Goal: Task Accomplishment & Management: Manage account settings

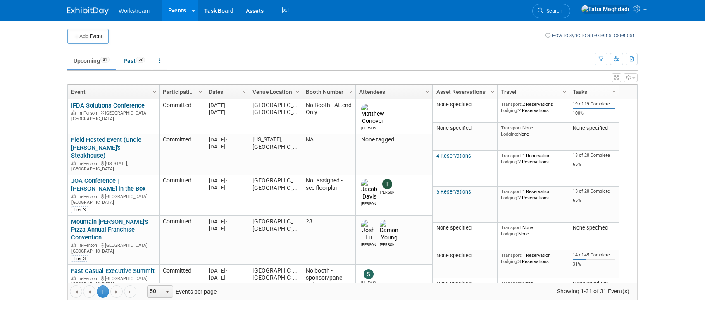
click at [240, 47] on td "Upcoming 31 Past 53 All Events 84 Past and Upcoming Grouped Annually Events gro…" at bounding box center [330, 57] width 527 height 27
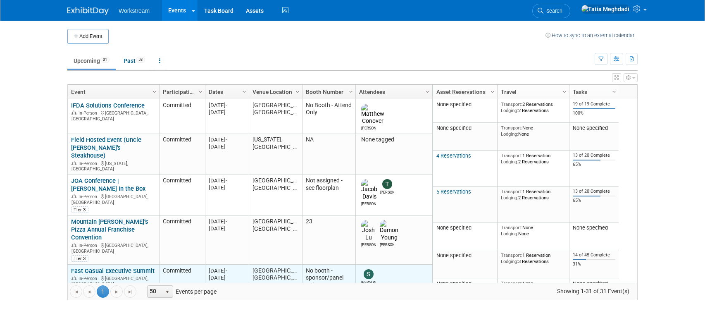
click at [103, 267] on link "Fast Casual Executive Summit" at bounding box center [112, 270] width 83 height 7
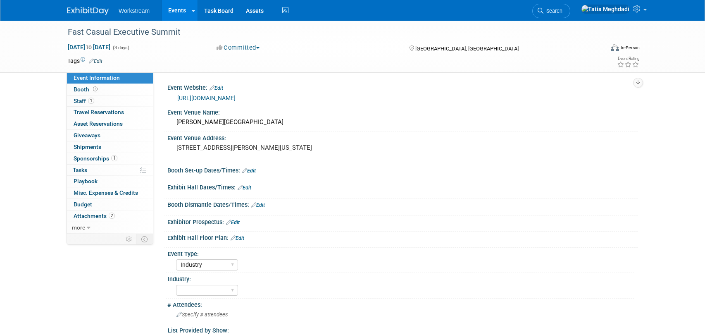
select select "Industry"
select select "TBD"
select select "Tatia Meghdadi"
click at [81, 99] on span "Staff 1" at bounding box center [84, 100] width 21 height 7
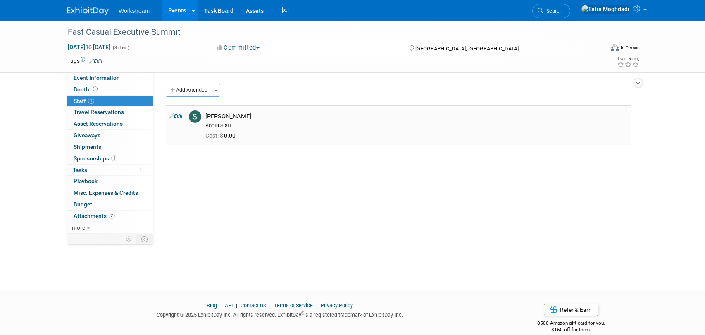
click at [178, 115] on link "Edit" at bounding box center [176, 116] width 14 height 6
select select "8543be4c-b68d-4735-a060-59259ef6d225"
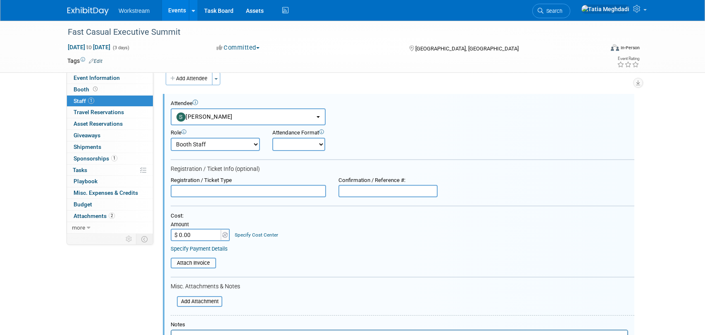
click at [205, 145] on select "Booth Staff Demonstrator Host Planner Presenter Sales Representative Set-up/Dis…" at bounding box center [215, 144] width 89 height 13
select select "1"
click at [171, 138] on select "Booth Staff Demonstrator Host Planner Presenter Sales Representative Set-up/Dis…" at bounding box center [215, 144] width 89 height 13
click at [294, 146] on select "Onsite Remote" at bounding box center [298, 144] width 53 height 13
click at [272, 138] on select "Onsite Remote" at bounding box center [298, 144] width 53 height 13
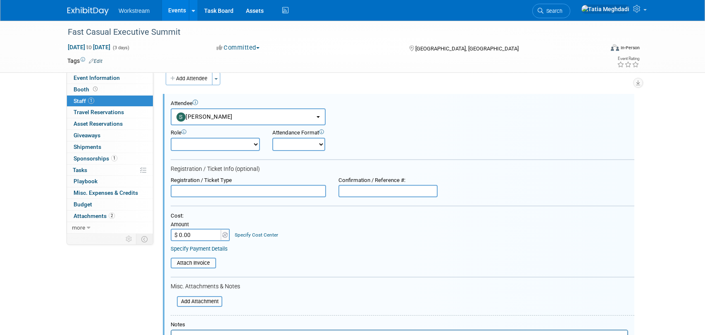
click at [294, 146] on select "Onsite Remote" at bounding box center [298, 144] width 53 height 13
select select "1"
click at [272, 138] on select "Onsite Remote" at bounding box center [298, 144] width 53 height 13
click at [270, 194] on input "text" at bounding box center [248, 191] width 155 height 12
type input "Sponsor"
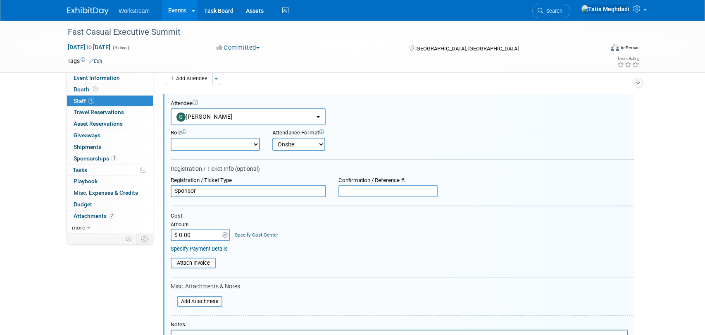
click at [356, 193] on input "text" at bounding box center [387, 191] width 99 height 12
paste input "5BNQWFJB42K"
type input "5BNQWFJB42K"
click at [204, 299] on input "file" at bounding box center [172, 301] width 98 height 9
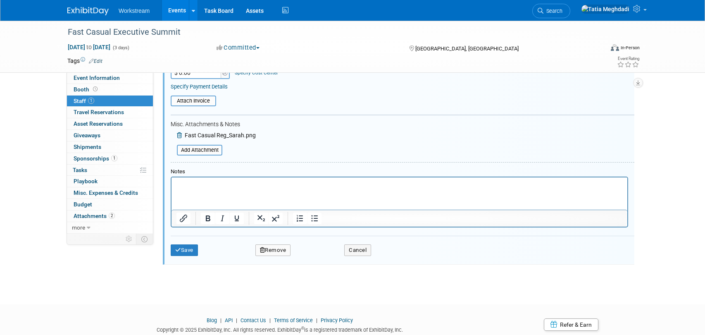
scroll to position [201, 0]
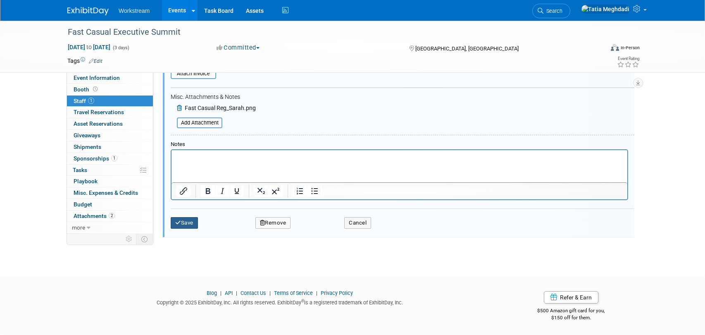
click at [185, 224] on button "Save" at bounding box center [184, 223] width 27 height 12
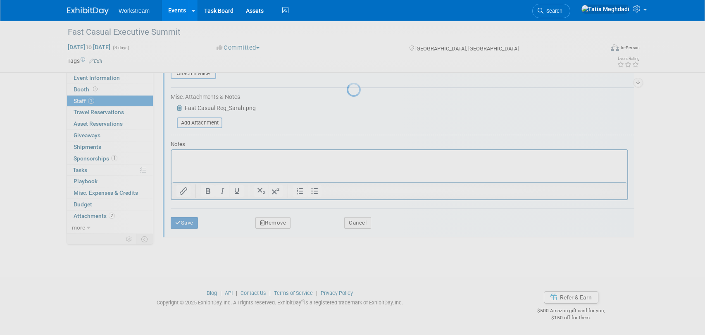
scroll to position [12, 0]
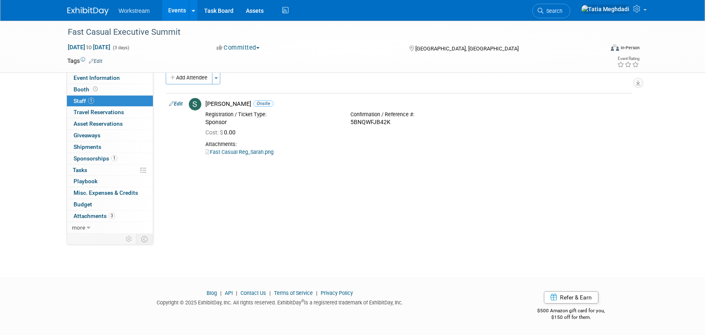
click at [178, 78] on button "Add Attendee" at bounding box center [189, 77] width 47 height 13
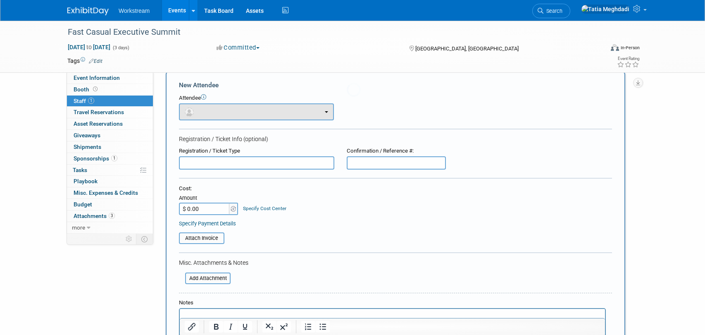
scroll to position [0, 0]
click at [212, 112] on button "button" at bounding box center [256, 111] width 155 height 17
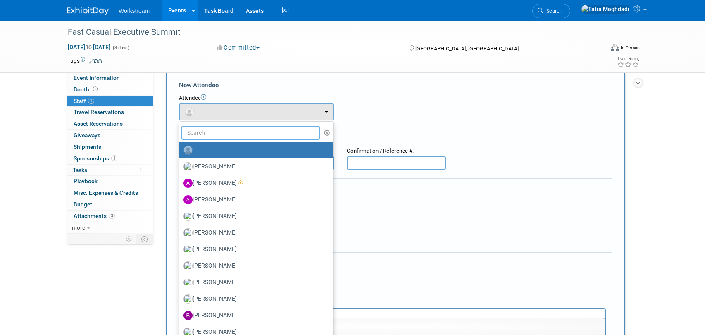
click at [208, 133] on input "text" at bounding box center [250, 133] width 138 height 14
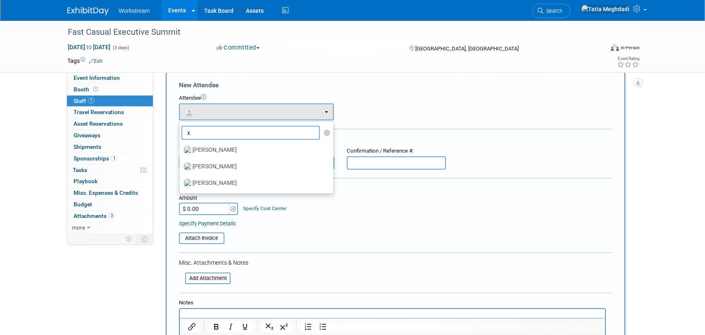
type input "xa"
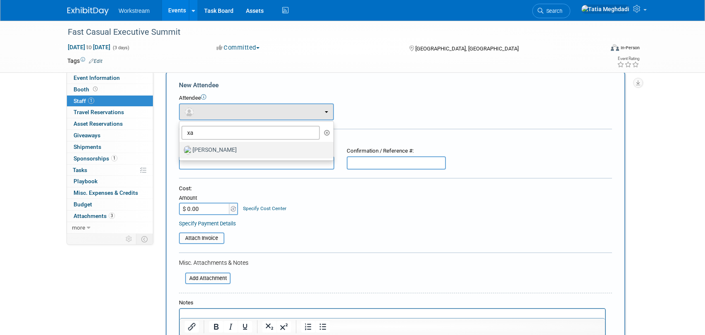
click at [214, 150] on label "Xavier Montalvo" at bounding box center [254, 149] width 142 height 13
click at [180, 150] on input "Xavier Montalvo" at bounding box center [177, 148] width 5 height 5
select select "fcd7efd2-d7c1-4767-b7ad-3ac9584cf3b1"
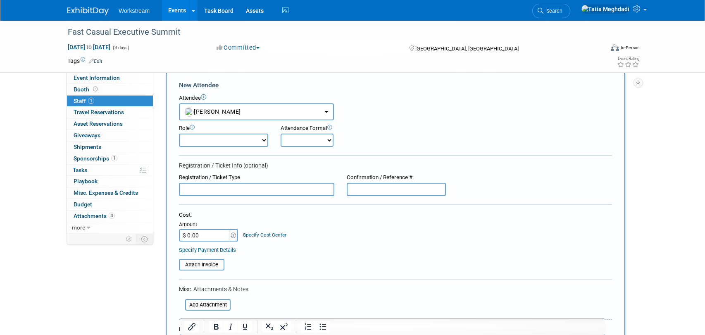
click at [294, 142] on select "Onsite Remote" at bounding box center [306, 139] width 53 height 13
select select "1"
click at [280, 133] on select "Onsite Remote" at bounding box center [306, 139] width 53 height 13
click at [258, 190] on input "text" at bounding box center [256, 189] width 155 height 13
type input "Sponsor"
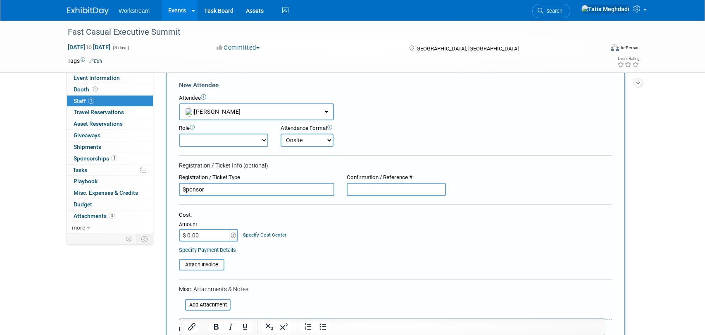
click at [363, 191] on input "text" at bounding box center [395, 189] width 99 height 13
paste input "RKND7P9Z9NZ"
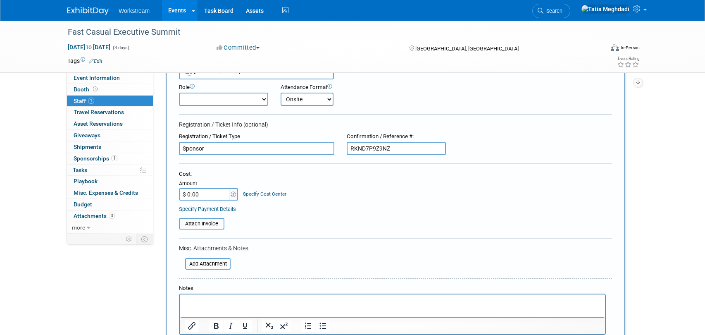
scroll to position [55, 0]
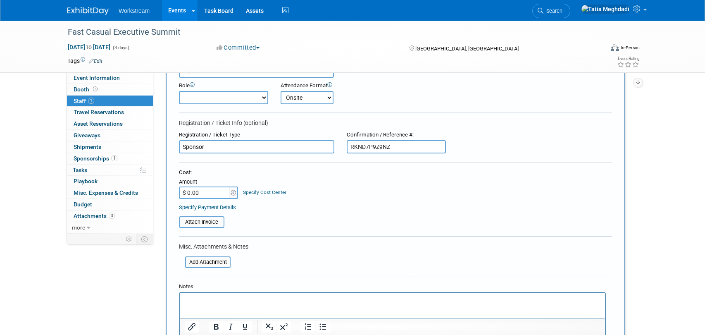
type input "RKND7P9Z9NZ"
click at [192, 255] on div "Add Attachment" at bounding box center [205, 260] width 52 height 16
click at [194, 260] on input "file" at bounding box center [180, 262] width 98 height 10
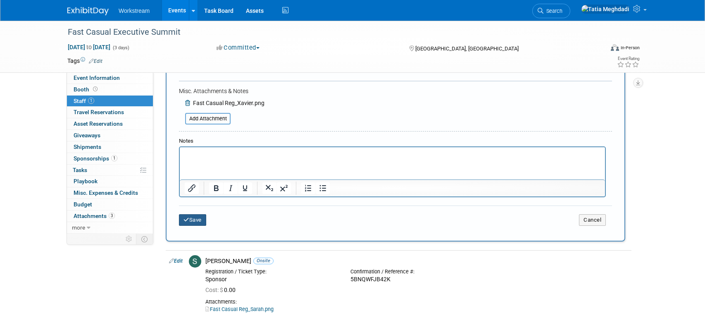
click at [191, 218] on button "Save" at bounding box center [192, 220] width 27 height 12
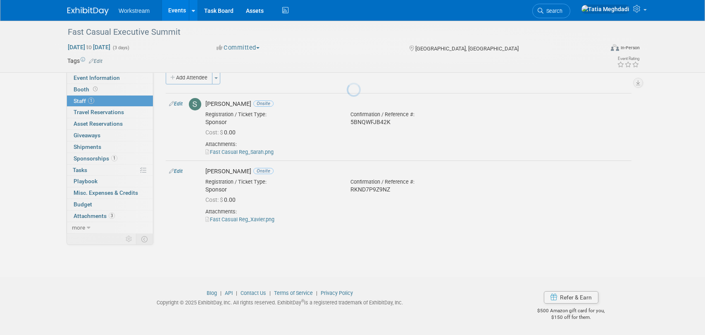
scroll to position [12, 0]
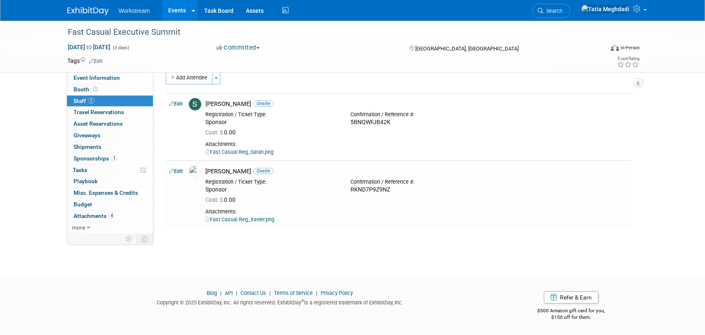
click at [281, 263] on body "Workstream Events Add Event Bulk Upload Events Shareable Event Boards Recently …" at bounding box center [352, 155] width 705 height 335
click at [178, 78] on button "Add Attendee" at bounding box center [189, 77] width 47 height 13
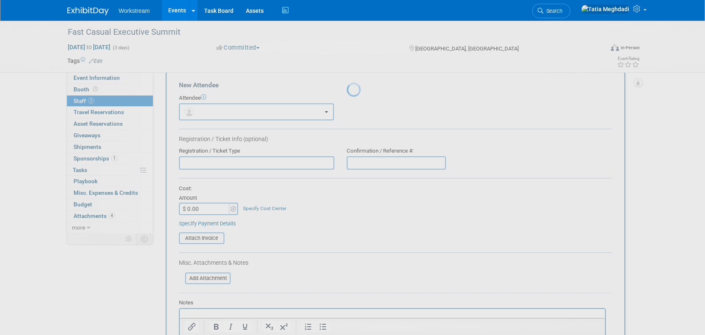
scroll to position [0, 0]
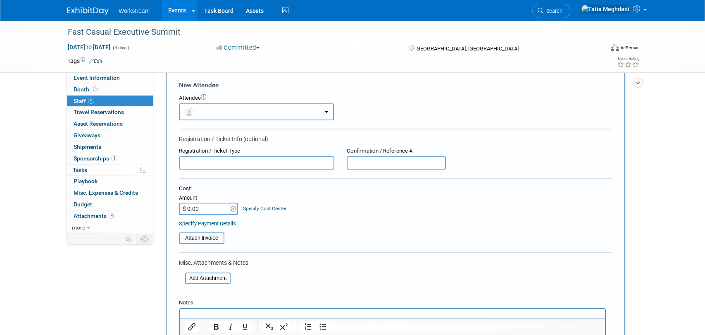
click at [212, 111] on button "button" at bounding box center [256, 111] width 155 height 17
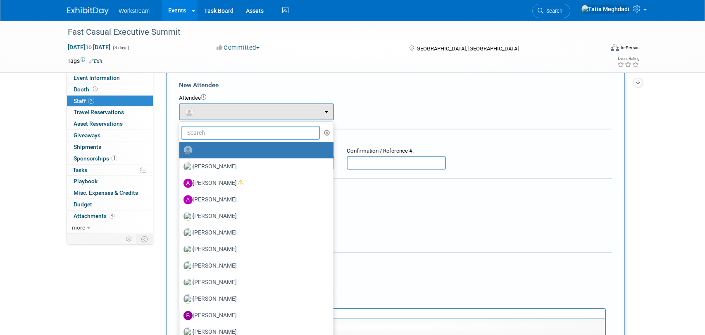
click at [198, 132] on input "text" at bounding box center [250, 133] width 138 height 14
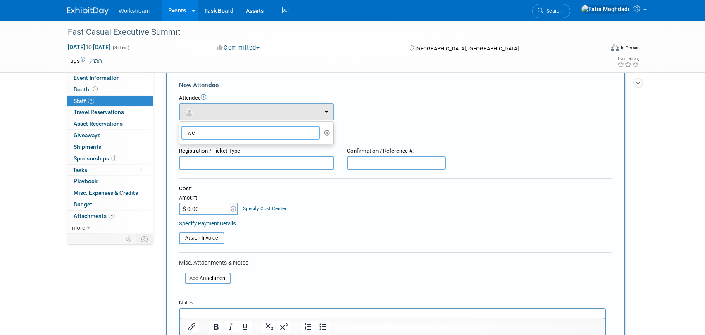
type input "w"
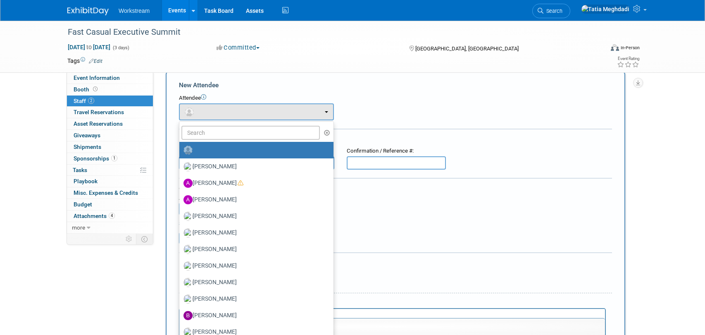
click at [363, 195] on div "Cost: Amount $ 0.00 Specify Cost Center Cost Center -- Not Specified --" at bounding box center [395, 200] width 433 height 30
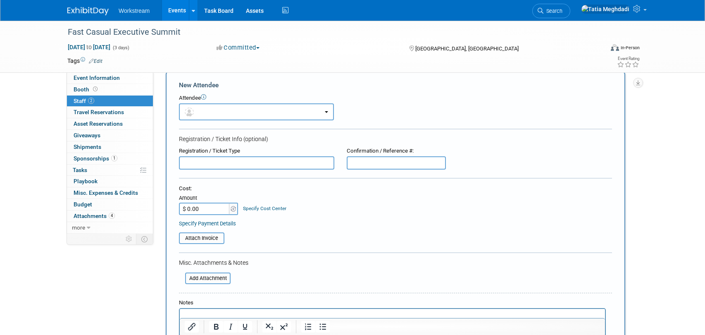
click at [272, 163] on input "text" at bounding box center [256, 162] width 155 height 13
drag, startPoint x: 205, startPoint y: 164, endPoint x: 173, endPoint y: 162, distance: 31.8
click at [173, 162] on div "Registration / Ticket Type Guest" at bounding box center [257, 158] width 168 height 22
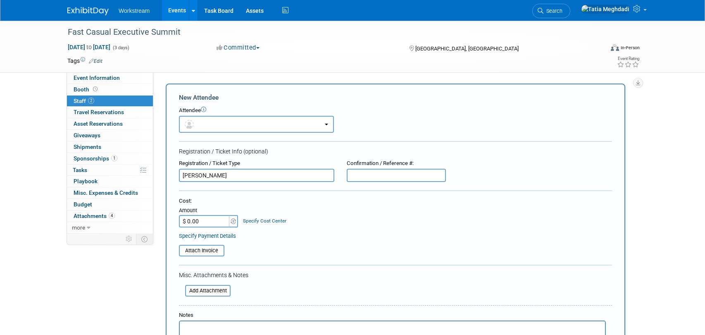
type input "Wenbing Huang - GUEST"
click at [357, 178] on input "text" at bounding box center [395, 174] width 99 height 13
paste input "94N6BZPB27B"
type input "94N6BZPB27B"
click at [352, 206] on div "Cost: Amount $ 0.00 Specify Cost Center Cost Center -- Not Specified --" at bounding box center [395, 212] width 433 height 30
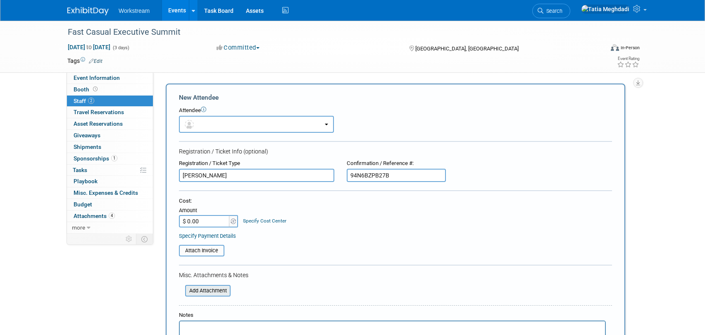
click at [215, 288] on input "file" at bounding box center [180, 290] width 98 height 10
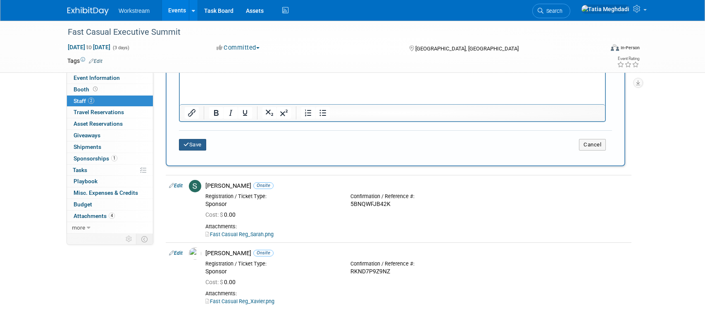
click at [195, 147] on button "Save" at bounding box center [192, 145] width 27 height 12
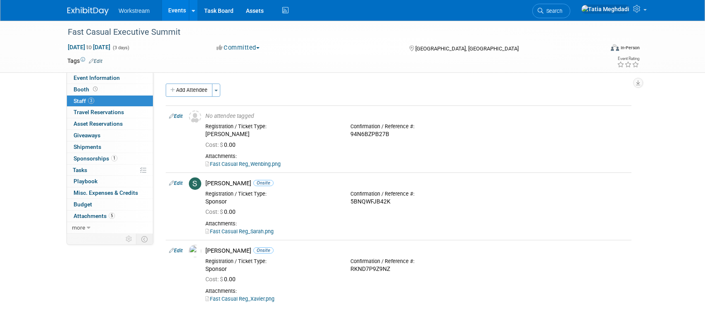
click at [178, 13] on link "Events" at bounding box center [177, 10] width 30 height 21
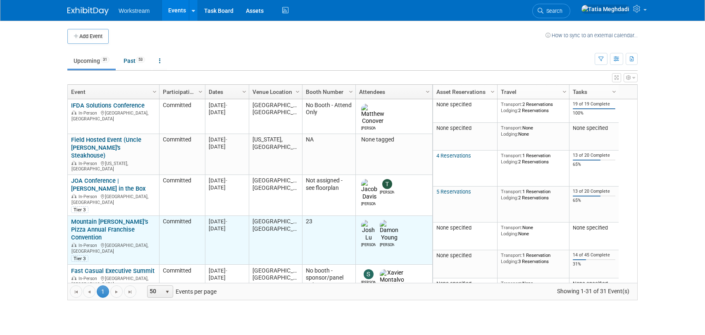
click at [92, 218] on div "Mountain Mike’s Pizza Annual Franchise Convention In-Person Las Vegas, NV Tier 3" at bounding box center [113, 240] width 84 height 44
click at [107, 218] on link "Mountain [PERSON_NAME]’s Pizza Annual Franchise Convention" at bounding box center [109, 229] width 77 height 23
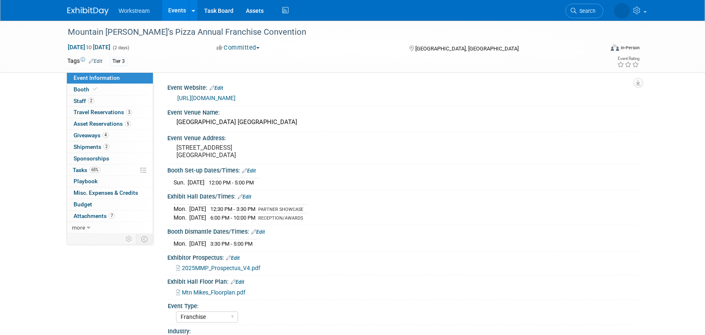
select select "Franchise"
select select "Restaurant"
select select "No"
select select "[PERSON_NAME]"
click at [83, 147] on span "Shipments 2" at bounding box center [92, 146] width 36 height 7
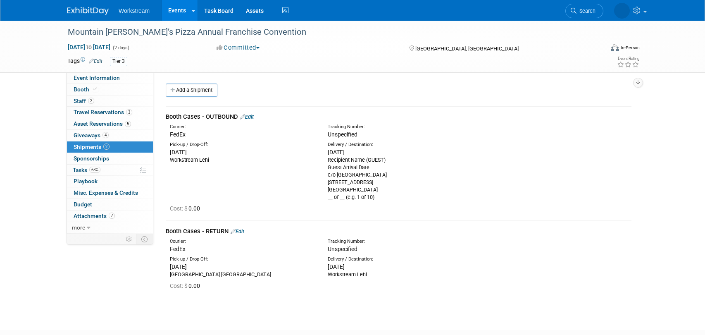
scroll to position [1, 0]
click at [248, 116] on link "Edit" at bounding box center [247, 116] width 14 height 6
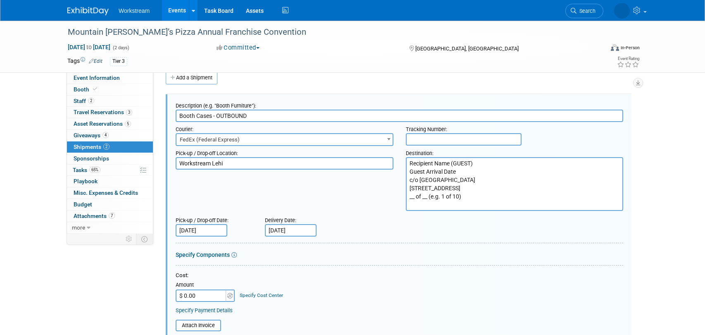
scroll to position [0, 0]
click at [472, 139] on input "text" at bounding box center [464, 139] width 116 height 12
paste input "8847 9845 1987"
click at [462, 138] on input "8847 9845 1987" at bounding box center [464, 139] width 116 height 12
paste input "8847 9845 1998"
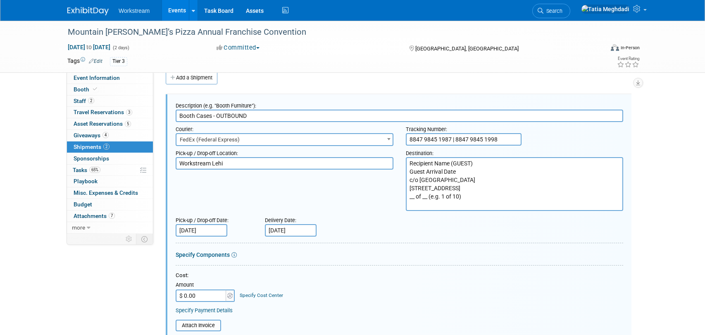
type input "8847 9845 1987 | 8847 9845 1998"
click at [372, 204] on div "Pick-up / Drop-off Location: Workstream Lehi Destination: Recipient Name (GUEST…" at bounding box center [399, 178] width 460 height 65
drag, startPoint x: 470, startPoint y: 205, endPoint x: 403, endPoint y: 205, distance: 66.9
click at [403, 205] on div "Destination: Recipient Name (GUEST) Guest Arrival Date c/o Paris Hotel Las Vega…" at bounding box center [514, 178] width 230 height 65
type textarea "Recipient Name (GUEST) Guest Arrival Date c/o Paris Hotel Las Vegas 3655 Las Ve…"
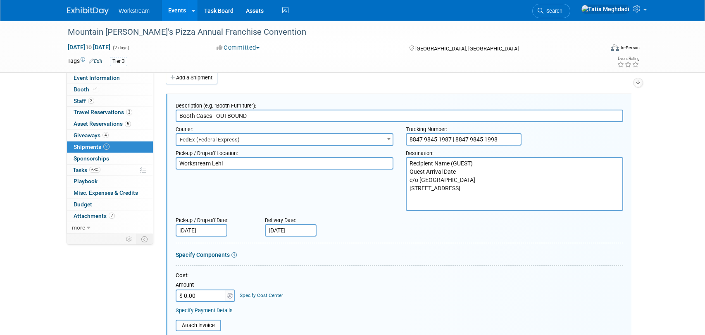
click at [368, 200] on div "Pick-up / Drop-off Location: Workstream Lehi Destination: Recipient Name (GUEST…" at bounding box center [399, 178] width 460 height 65
click at [466, 140] on input "8847 9845 1987 | 8847 9845 1998" at bounding box center [464, 139] width 116 height 12
drag, startPoint x: 453, startPoint y: 138, endPoint x: 517, endPoint y: 140, distance: 64.0
click at [517, 140] on input "8847 9845 1987 | 8847 9845 1998" at bounding box center [464, 139] width 116 height 12
type input "8847 9845 1987"
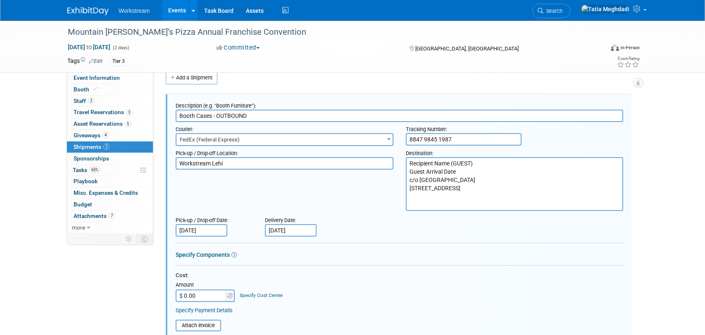
click at [266, 120] on input "Booth Cases - OUTBOUND" at bounding box center [399, 115] width 447 height 12
click at [212, 114] on input "Booth Cases - OUTBOUND" at bounding box center [399, 115] width 447 height 12
drag, startPoint x: 251, startPoint y: 116, endPoint x: 166, endPoint y: 114, distance: 84.7
click at [166, 114] on div "Description (e.g. "Booth Furniture"): Booth Cases - OUTBOUND Courier: 007EX 17 …" at bounding box center [398, 292] width 465 height 397
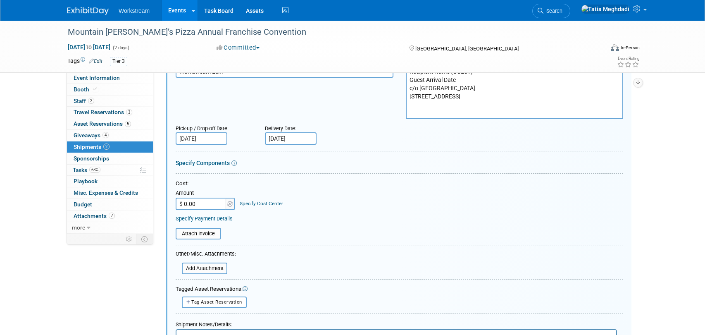
scroll to position [101, 0]
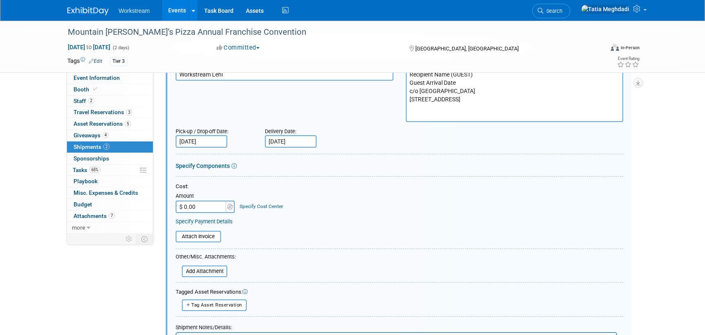
type input "Booth Cases 1 of 2Ou"
click at [207, 270] on input "file" at bounding box center [177, 271] width 98 height 10
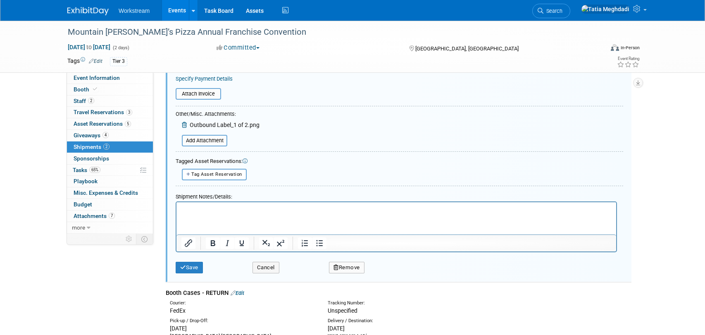
scroll to position [247, 0]
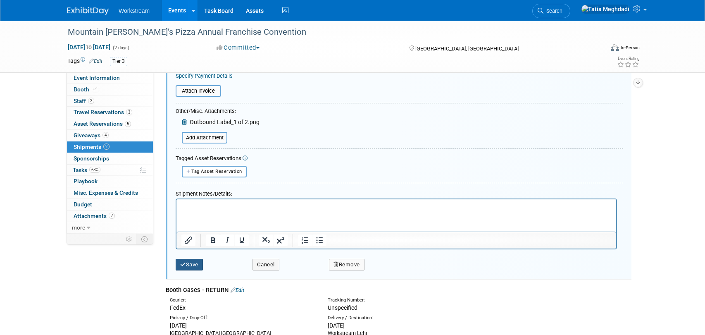
click at [190, 265] on button "Save" at bounding box center [189, 265] width 27 height 12
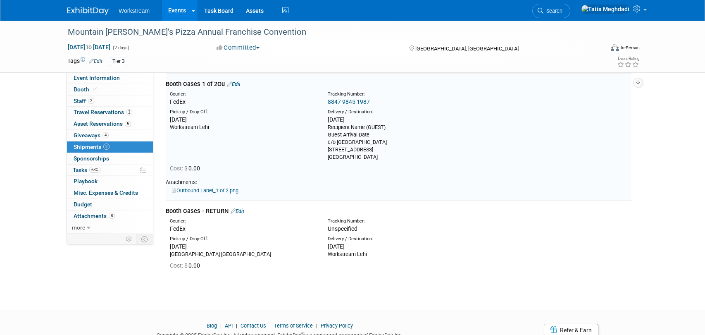
scroll to position [12, 0]
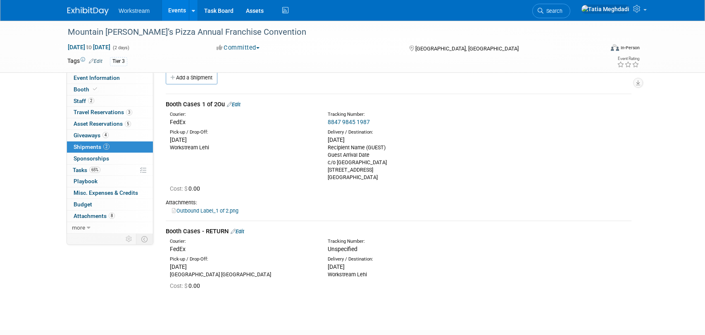
click at [238, 104] on link "Edit" at bounding box center [234, 104] width 14 height 6
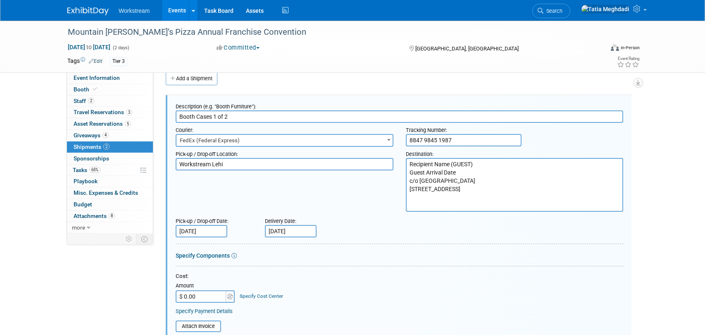
scroll to position [14, 0]
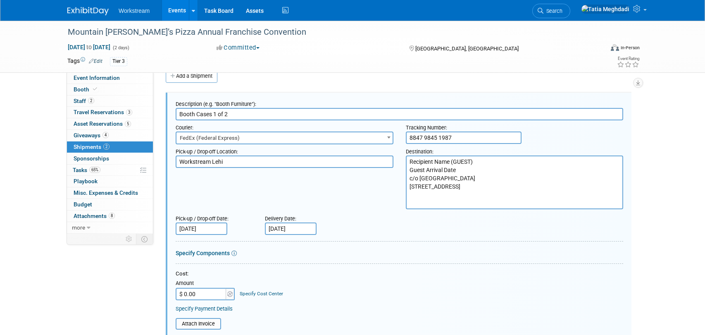
click at [177, 114] on input "Booth Cases 1 of 2" at bounding box center [399, 114] width 447 height 12
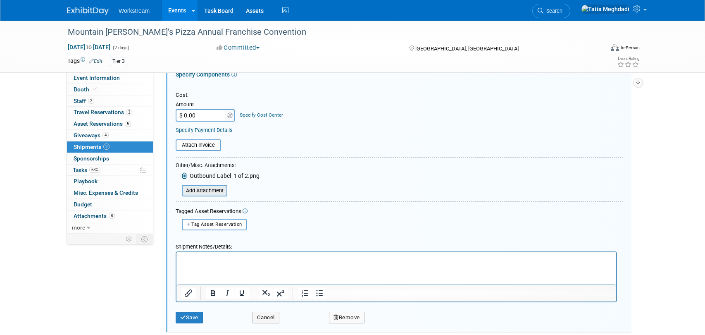
scroll to position [199, 0]
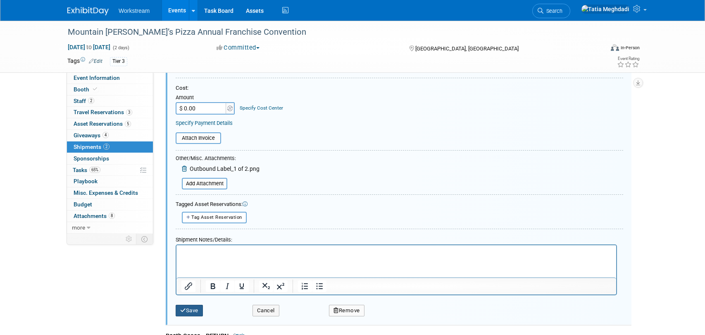
type input "Booth Cases 1 of 2"
click at [191, 308] on button "Save" at bounding box center [189, 310] width 27 height 12
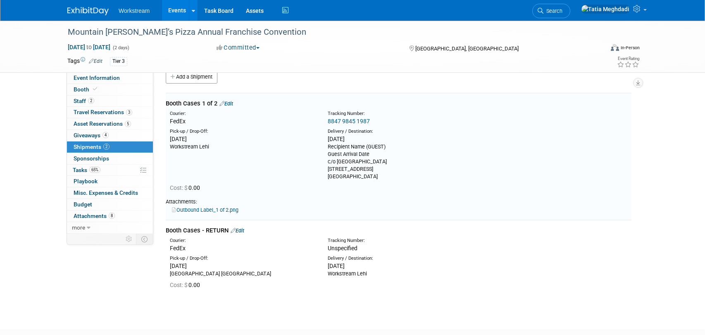
scroll to position [12, 0]
click at [244, 231] on link "Edit" at bounding box center [237, 231] width 14 height 6
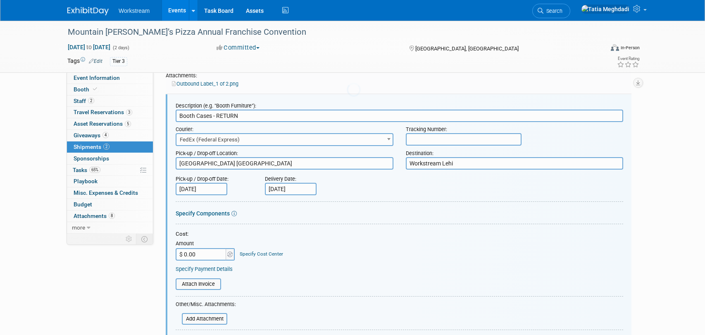
scroll to position [0, 0]
click at [219, 114] on input "Booth Cases - RETURN" at bounding box center [399, 115] width 447 height 12
drag, startPoint x: 216, startPoint y: 116, endPoint x: 250, endPoint y: 117, distance: 34.3
click at [250, 117] on input "Booth Cases - RETURN" at bounding box center [399, 115] width 447 height 12
type input "Booth Cases - 2 of 2"
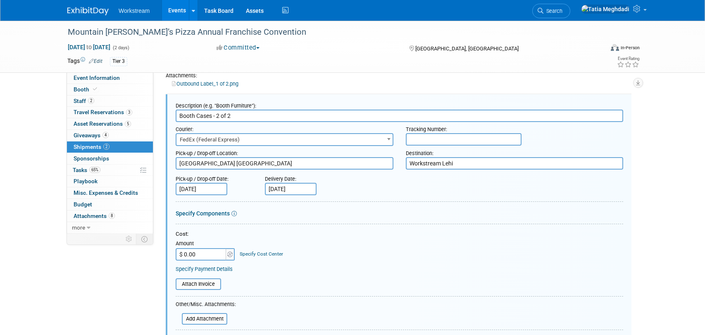
click at [426, 140] on input "text" at bounding box center [464, 139] width 116 height 12
paste input "8847 9845 1998"
type input "8847 9845 1998"
click at [195, 191] on input "[DATE]" at bounding box center [202, 189] width 52 height 12
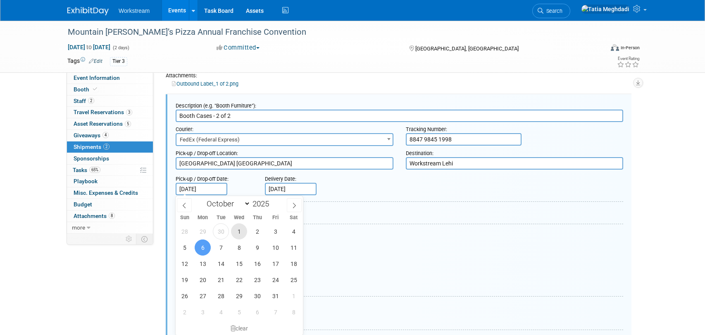
click at [240, 230] on span "1" at bounding box center [239, 231] width 16 height 16
type input "Oct 1, 2025"
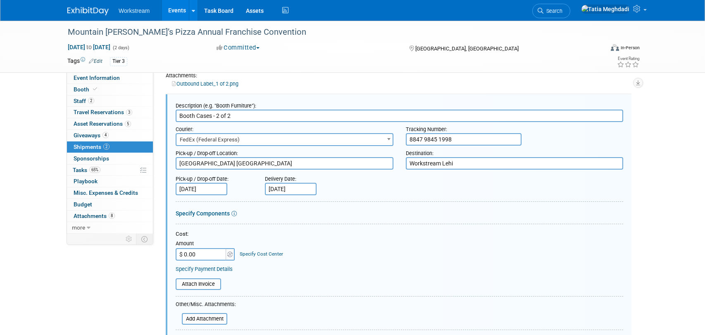
click at [294, 189] on input "Oct 8, 2025" at bounding box center [291, 189] width 52 height 12
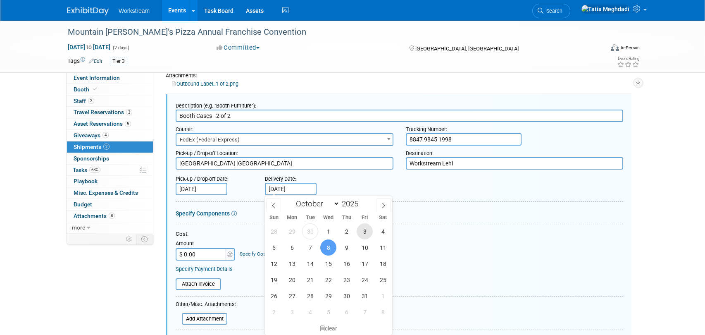
click at [366, 229] on span "3" at bounding box center [364, 231] width 16 height 16
type input "Oct 3, 2025"
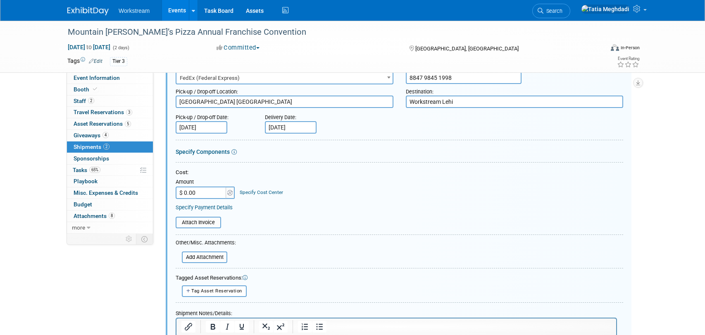
scroll to position [212, 0]
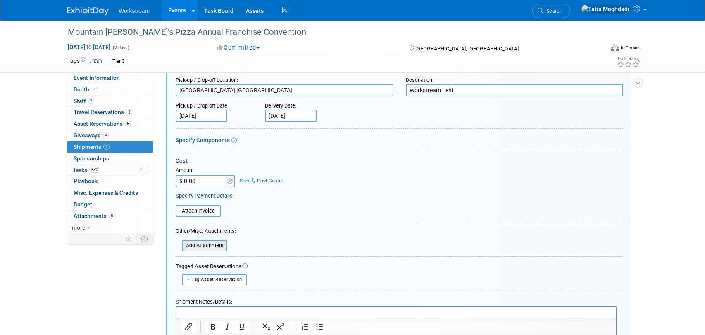
click at [199, 244] on input "file" at bounding box center [177, 245] width 98 height 10
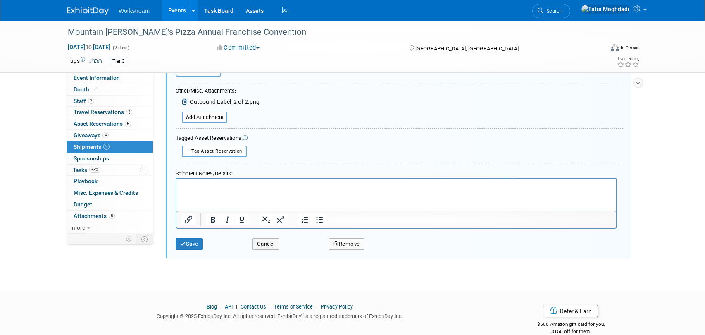
scroll to position [366, 0]
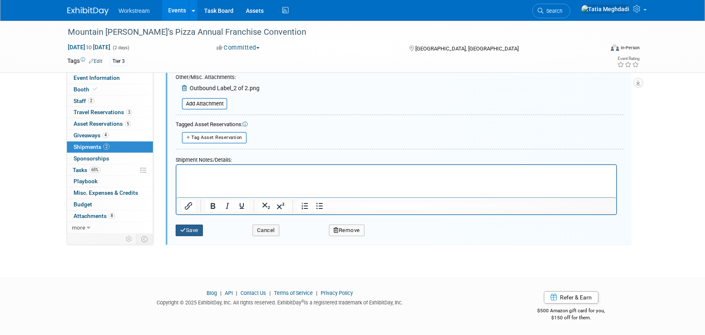
click at [184, 233] on button "Save" at bounding box center [189, 230] width 27 height 12
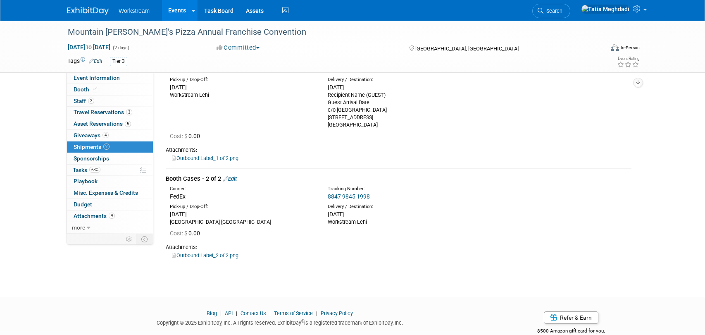
scroll to position [0, 0]
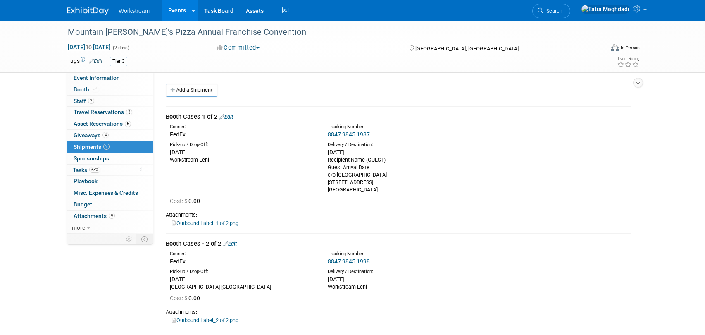
click at [232, 118] on link "Edit" at bounding box center [226, 117] width 14 height 6
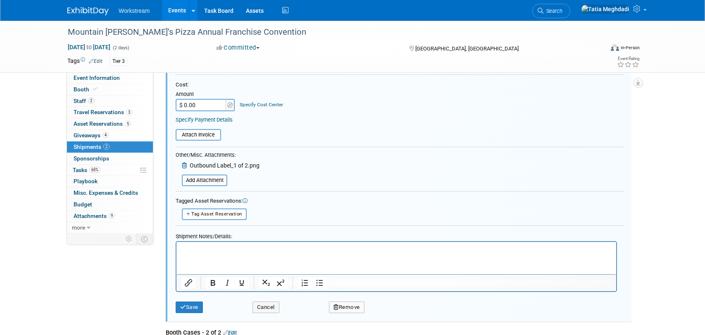
scroll to position [214, 0]
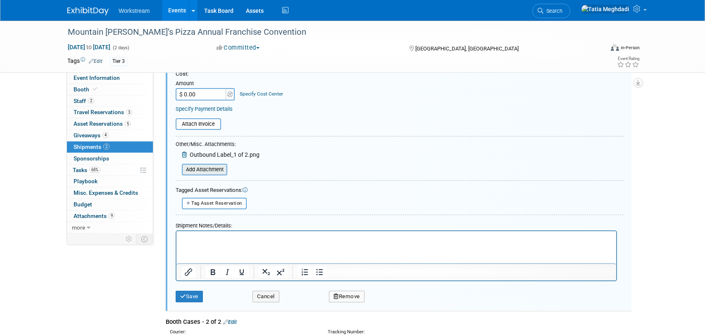
click at [218, 170] on input "file" at bounding box center [177, 169] width 98 height 10
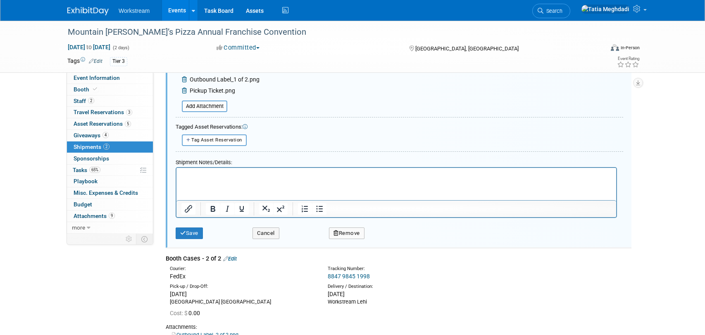
scroll to position [388, 0]
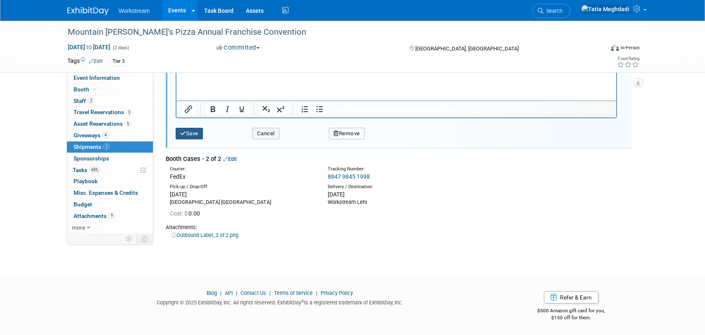
click at [198, 134] on button "Save" at bounding box center [189, 134] width 27 height 12
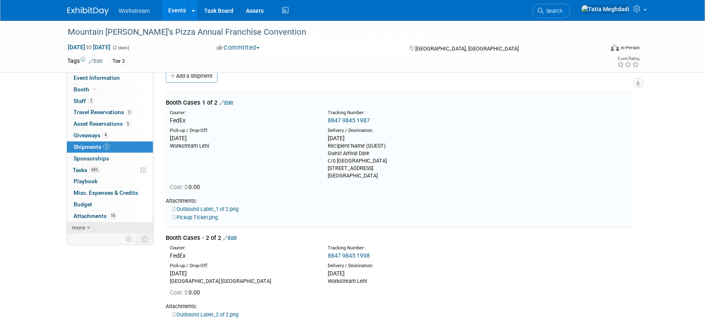
scroll to position [12, 0]
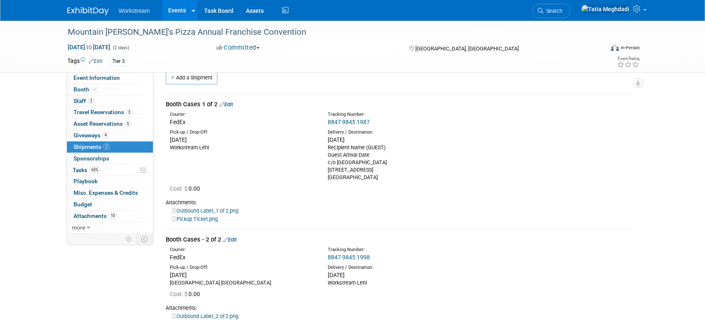
click at [180, 7] on link "Events" at bounding box center [177, 10] width 30 height 21
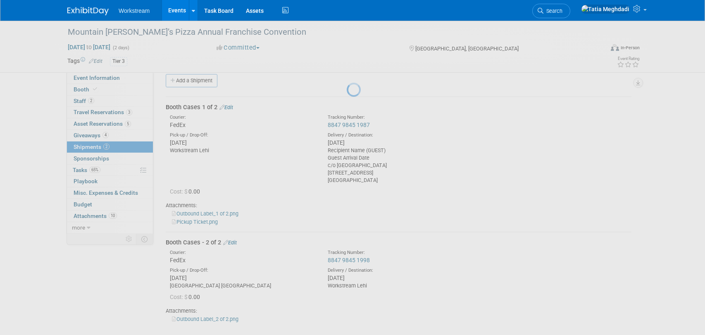
scroll to position [8, 0]
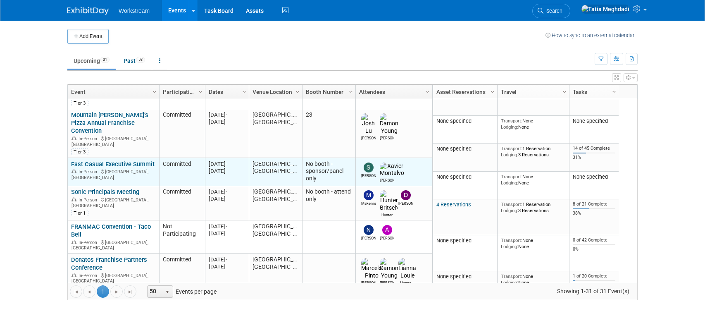
scroll to position [116, 0]
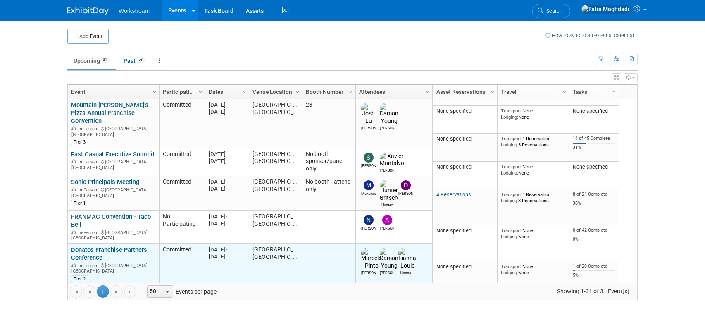
click at [97, 246] on link "Donatos Franchise Partners Conference" at bounding box center [109, 253] width 76 height 15
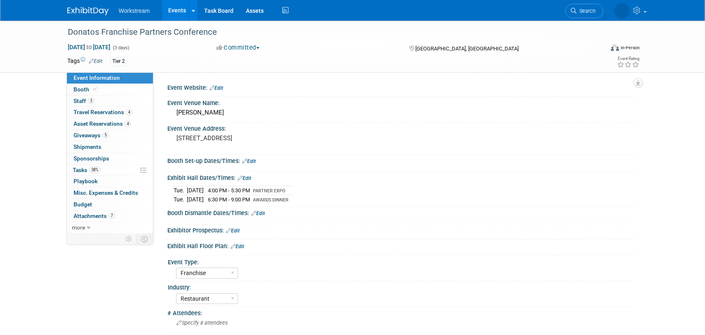
select select "Franchise"
select select "Restaurant"
select select "TBD"
select select "[PERSON_NAME]"
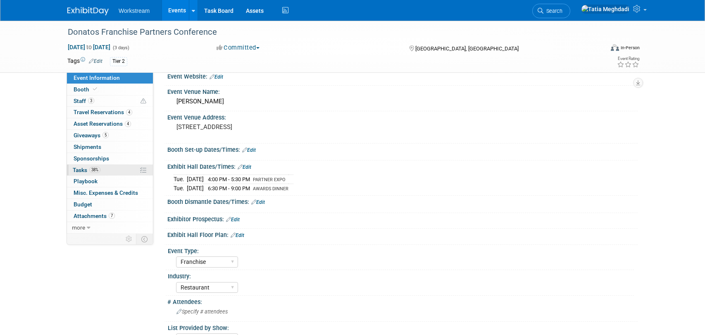
scroll to position [11, 0]
click at [84, 167] on span "Tasks 38%" at bounding box center [87, 169] width 28 height 7
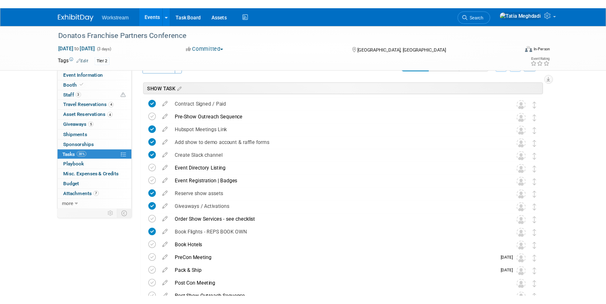
scroll to position [0, 0]
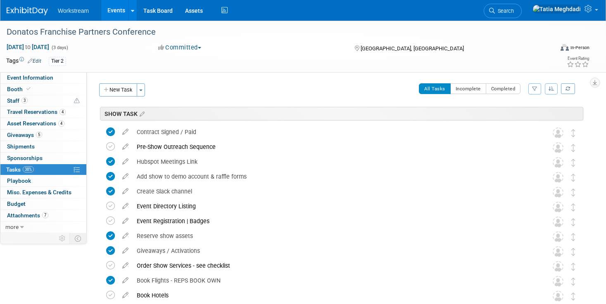
click at [116, 9] on link "Events" at bounding box center [116, 10] width 30 height 21
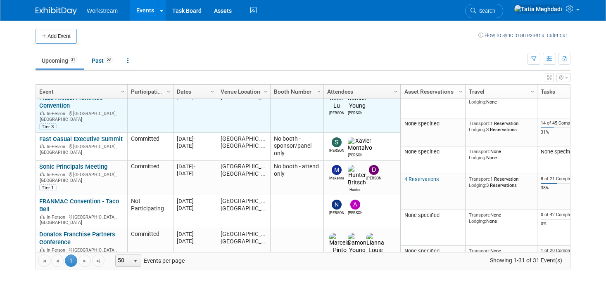
scroll to position [134, 0]
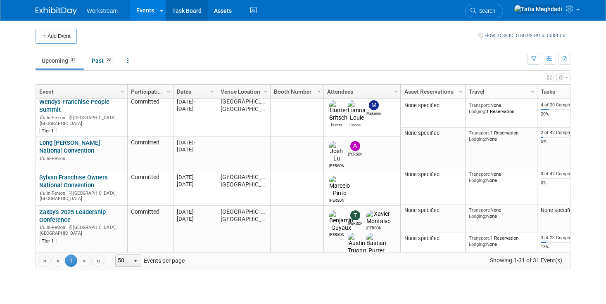
click at [180, 10] on link "Task Board" at bounding box center [187, 10] width 42 height 21
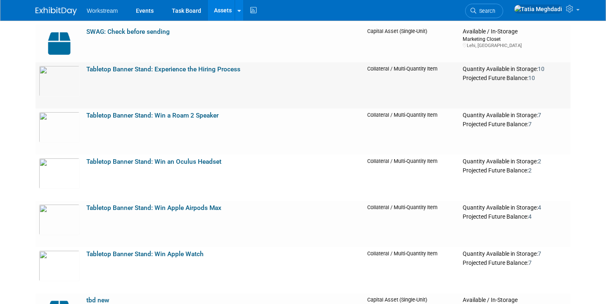
scroll to position [629, 0]
